Goal: Transaction & Acquisition: Purchase product/service

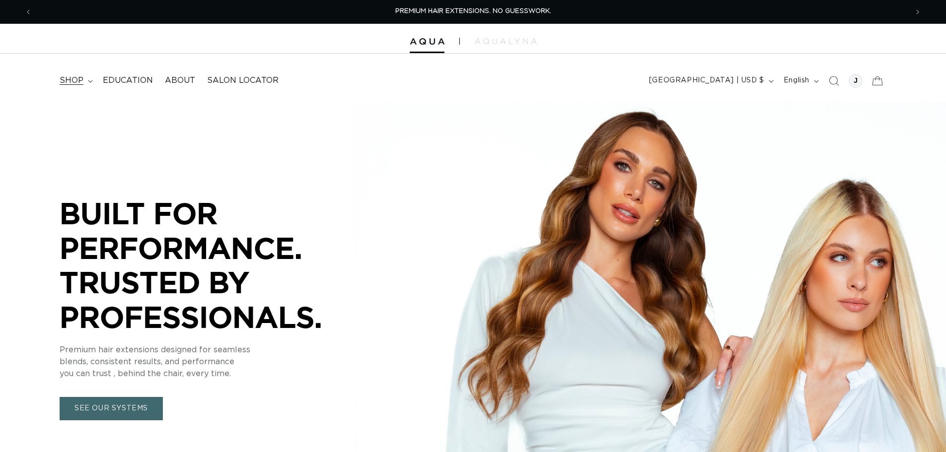
click at [75, 83] on span "shop" at bounding box center [72, 80] width 24 height 10
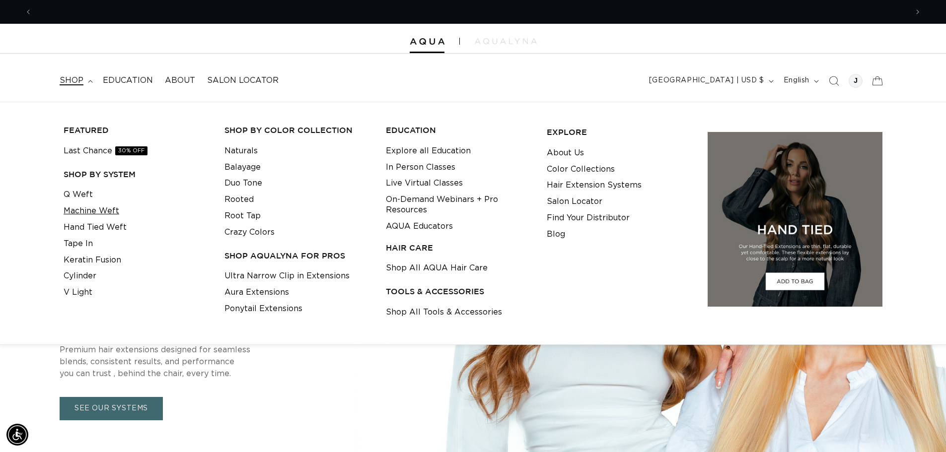
scroll to position [0, 1750]
click at [87, 243] on link "Tape In" at bounding box center [78, 244] width 29 height 16
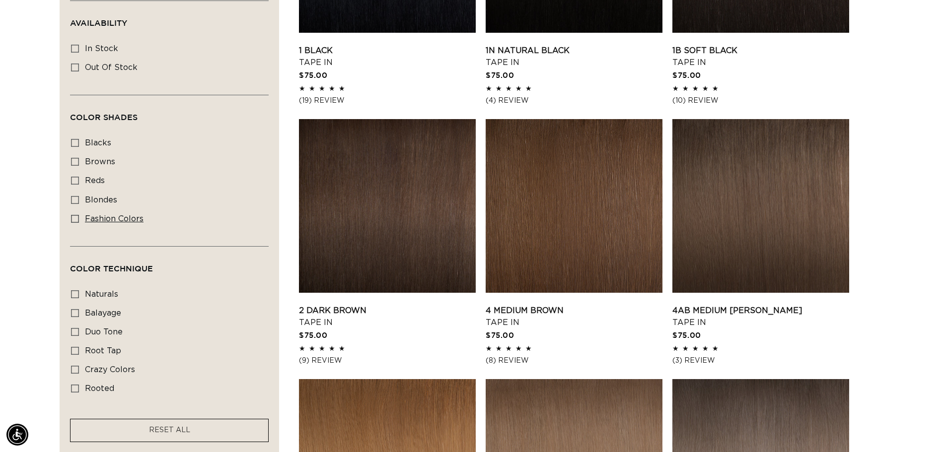
scroll to position [447, 0]
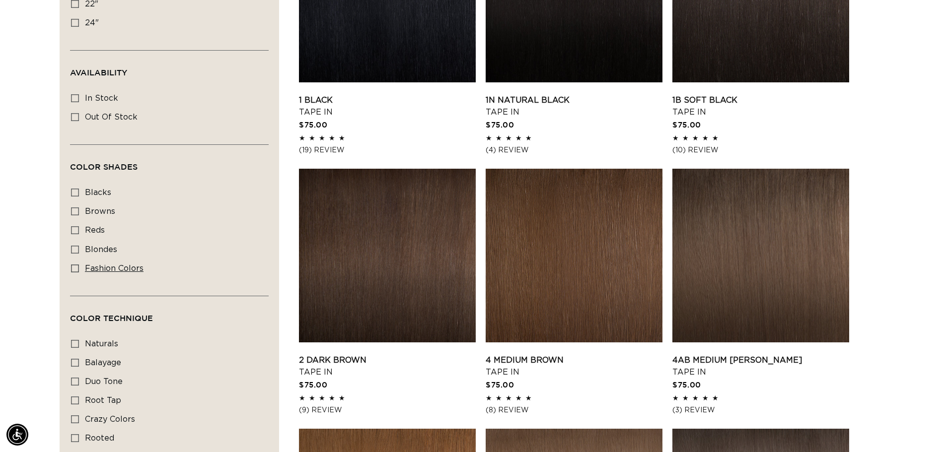
click at [73, 267] on icon at bounding box center [75, 269] width 8 height 8
click at [73, 267] on input "fashion colors fashion colors (8 products)" at bounding box center [75, 269] width 8 height 8
checkbox input "true"
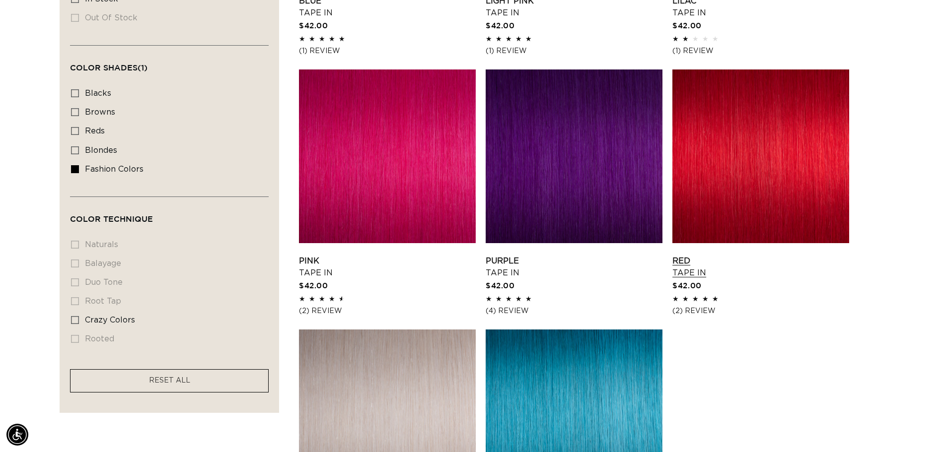
scroll to position [0, 1750]
click at [728, 255] on link "Red Tape In" at bounding box center [760, 267] width 177 height 24
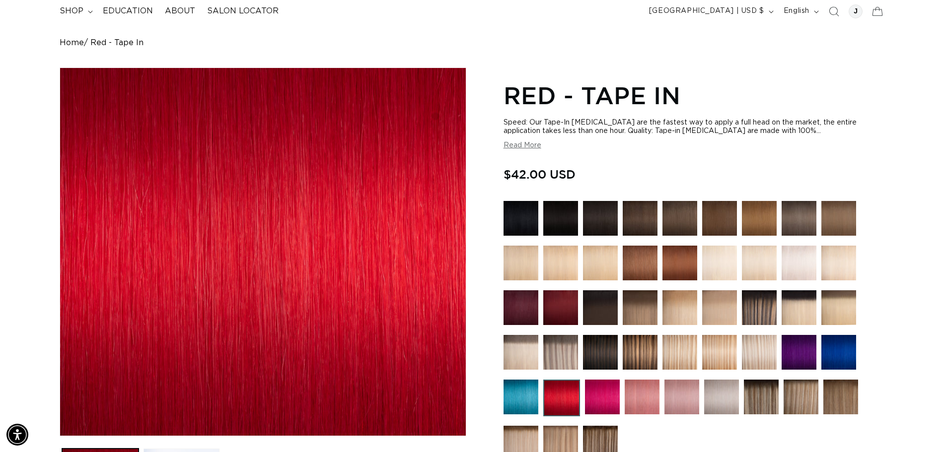
scroll to position [199, 0]
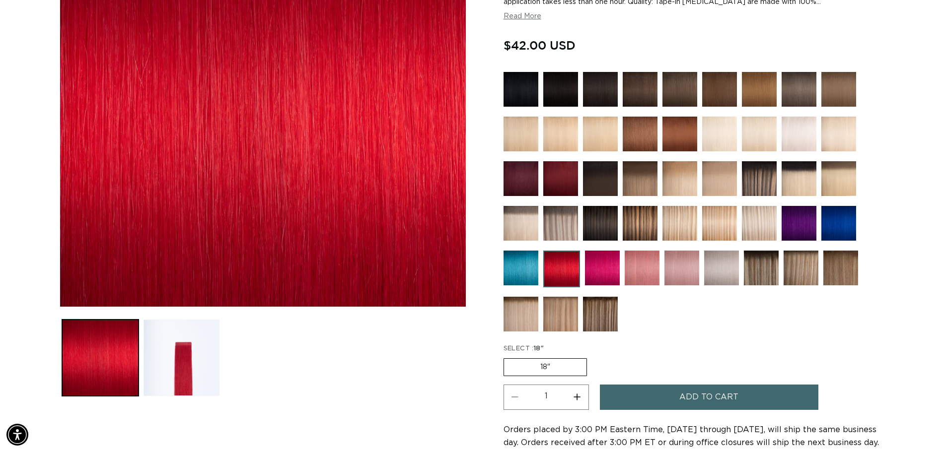
click at [594, 269] on img at bounding box center [602, 268] width 35 height 35
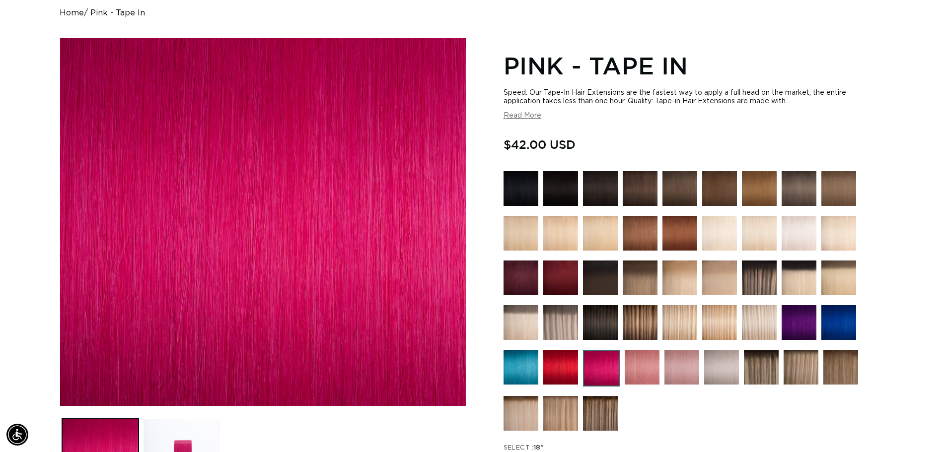
scroll to position [0, 875]
